Goal: Task Accomplishment & Management: Manage account settings

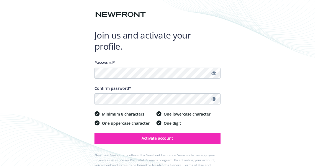
scroll to position [24, 0]
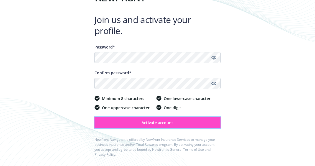
click at [160, 123] on span "Activate account" at bounding box center [158, 122] width 32 height 5
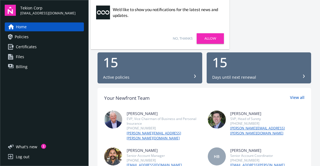
click at [27, 36] on span "Policies" at bounding box center [22, 36] width 14 height 9
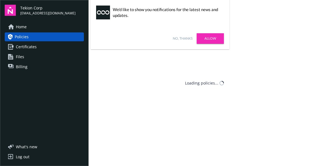
click at [30, 46] on span "Certificates" at bounding box center [26, 46] width 21 height 9
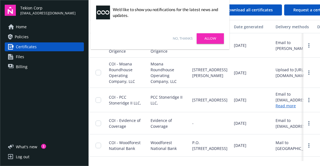
click at [29, 56] on link "Files" at bounding box center [44, 56] width 79 height 9
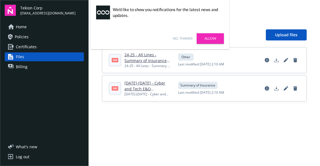
click at [29, 65] on link "Billing" at bounding box center [44, 66] width 79 height 9
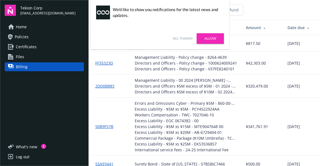
click at [206, 40] on link "Allow" at bounding box center [209, 38] width 27 height 11
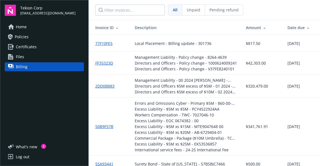
click at [37, 48] on link "Certificates" at bounding box center [44, 46] width 79 height 9
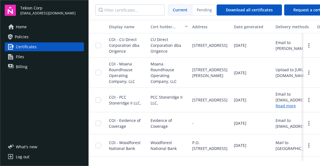
click at [35, 58] on link "Files" at bounding box center [44, 56] width 79 height 9
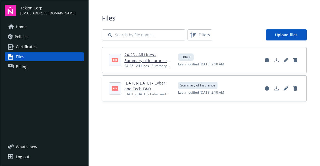
click at [36, 68] on link "Billing" at bounding box center [44, 66] width 79 height 9
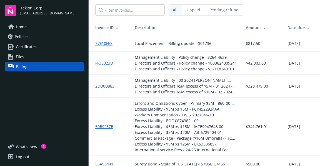
click at [17, 58] on span "Files" at bounding box center [20, 56] width 8 height 9
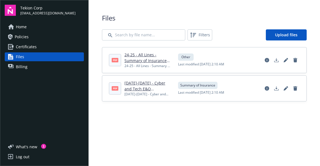
click at [19, 47] on span "Certificates" at bounding box center [26, 46] width 21 height 9
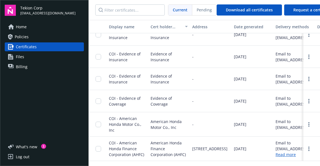
scroll to position [349, 0]
click at [29, 39] on link "Policies" at bounding box center [44, 36] width 79 height 9
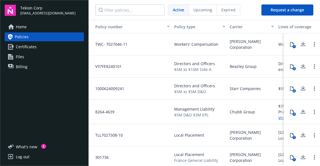
click at [23, 29] on span "Home" at bounding box center [21, 26] width 11 height 9
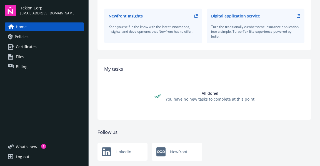
scroll to position [272, 0]
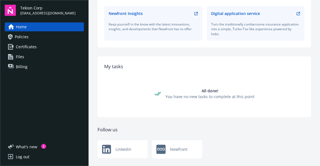
click at [24, 37] on span "Policies" at bounding box center [22, 36] width 14 height 9
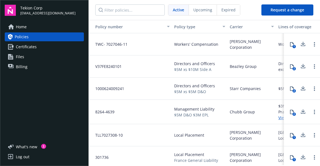
click at [40, 49] on link "Certificates" at bounding box center [44, 46] width 79 height 9
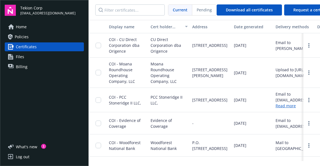
click at [48, 60] on link "Files" at bounding box center [44, 56] width 79 height 9
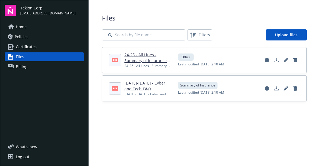
click at [26, 65] on span "Billing" at bounding box center [22, 66] width 12 height 9
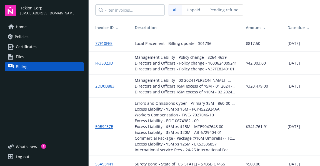
click at [26, 27] on span "Home" at bounding box center [21, 26] width 11 height 9
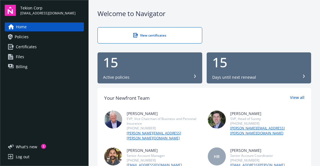
click at [143, 37] on div "View certificates" at bounding box center [150, 35] width 82 height 5
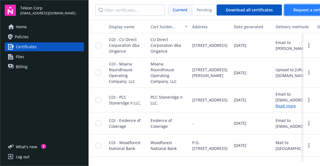
click at [295, 13] on button "Request a certificate" at bounding box center [312, 9] width 57 height 11
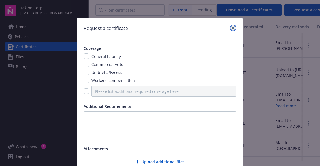
click at [231, 29] on icon "close" at bounding box center [232, 27] width 3 height 3
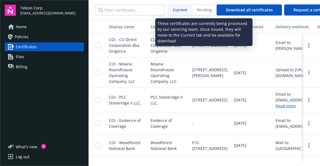
click at [204, 13] on div "Pending" at bounding box center [204, 10] width 24 height 11
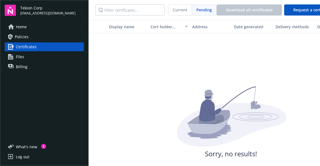
click at [180, 12] on span "Current" at bounding box center [180, 10] width 14 height 6
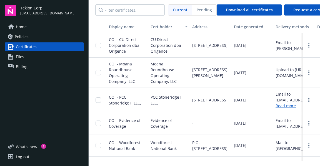
click at [26, 147] on span "What ' s new" at bounding box center [26, 147] width 21 height 6
click at [28, 25] on link "Home" at bounding box center [44, 26] width 79 height 9
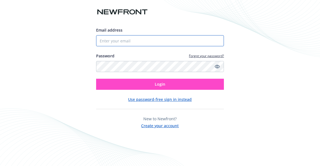
type input "[EMAIL_ADDRESS][DOMAIN_NAME]"
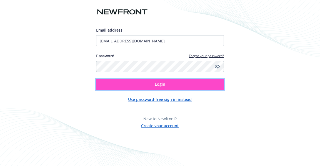
click at [158, 87] on span "Login" at bounding box center [159, 84] width 11 height 5
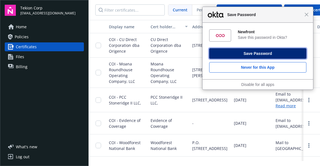
click at [265, 55] on button "Save Password" at bounding box center [257, 53] width 97 height 11
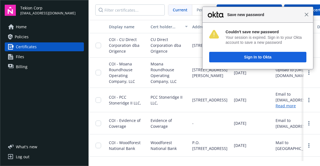
click at [307, 16] on span "Close" at bounding box center [306, 14] width 4 height 4
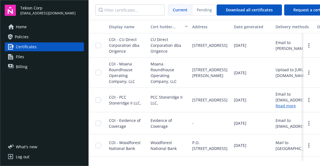
click at [49, 61] on div "Home Policies Certificates Files Billing" at bounding box center [44, 46] width 79 height 49
click at [38, 55] on link "Files" at bounding box center [44, 56] width 79 height 9
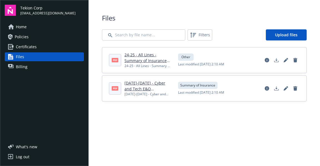
click at [32, 66] on link "Billing" at bounding box center [44, 66] width 79 height 9
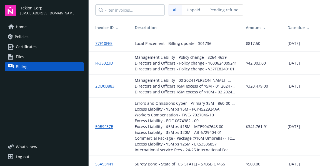
click at [24, 29] on span "Home" at bounding box center [21, 26] width 11 height 9
